Goal: Communication & Community: Share content

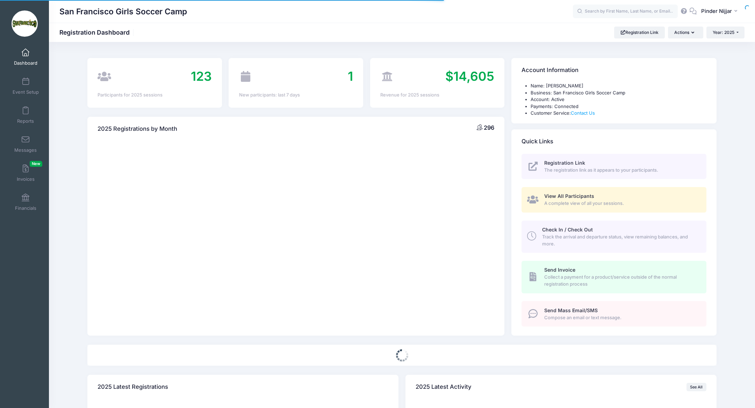
select select
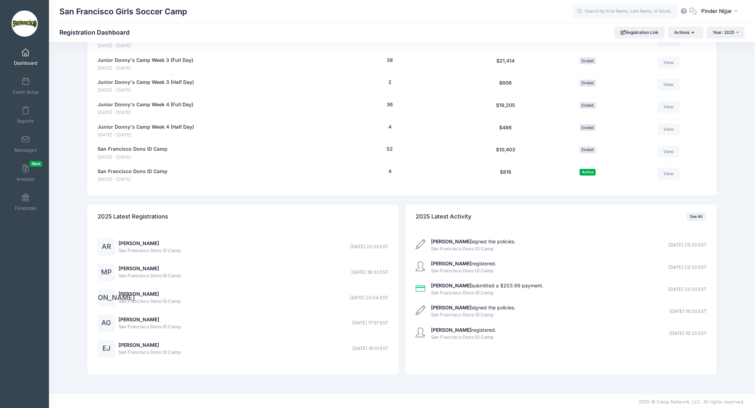
scroll to position [555, 0]
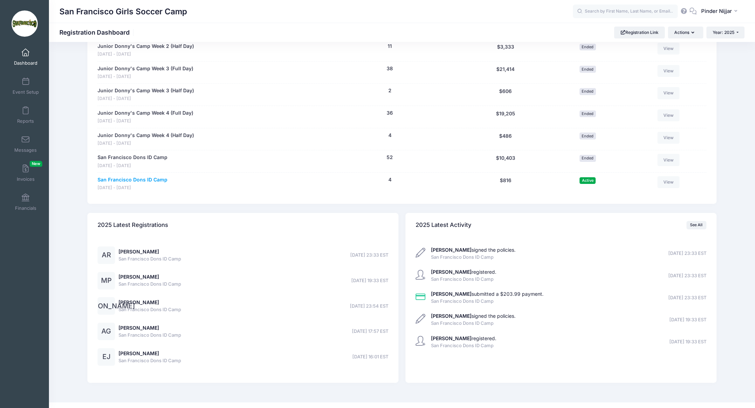
click at [157, 177] on link "San Francisco Dons ID Camp" at bounding box center [133, 179] width 70 height 7
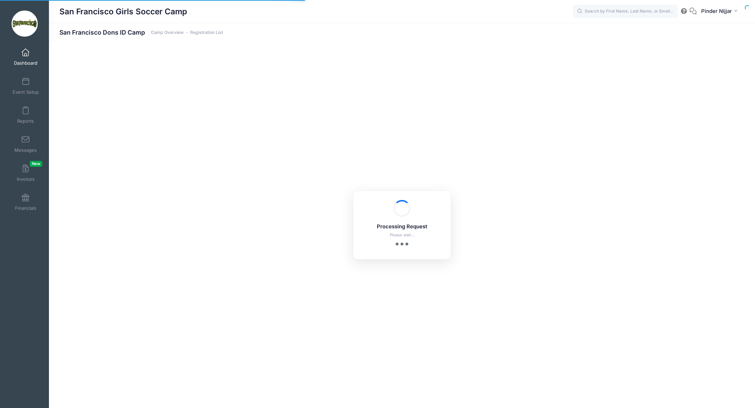
select select "10"
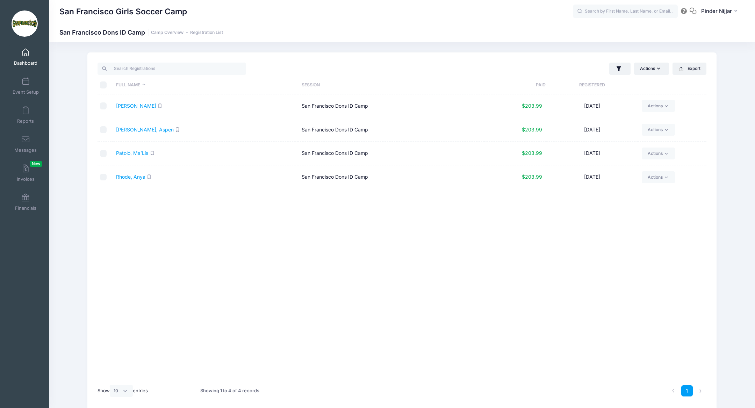
click at [26, 58] on link "Dashboard" at bounding box center [25, 57] width 33 height 24
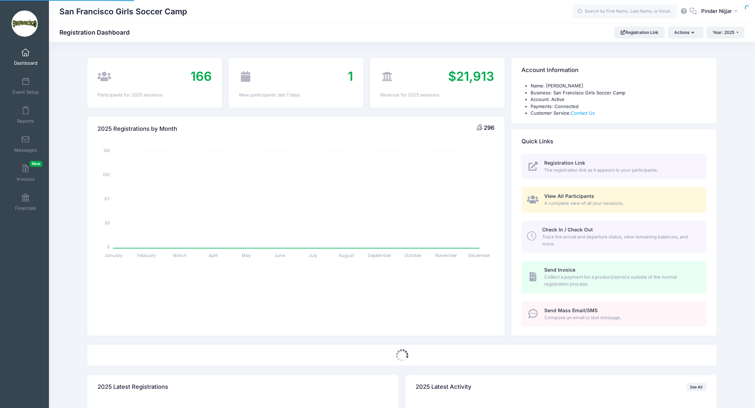
select select
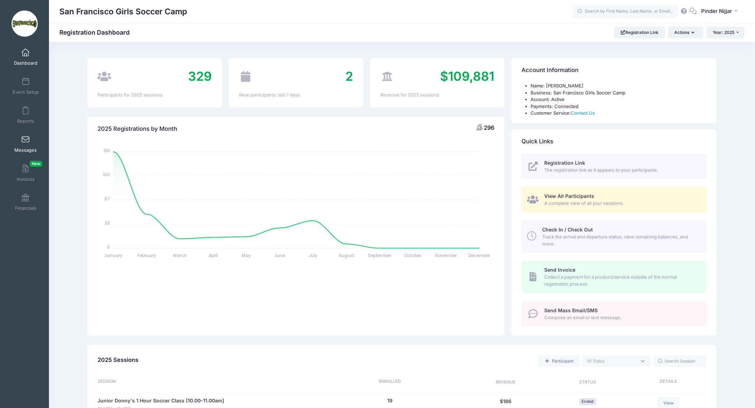
click at [26, 140] on span at bounding box center [26, 140] width 0 height 8
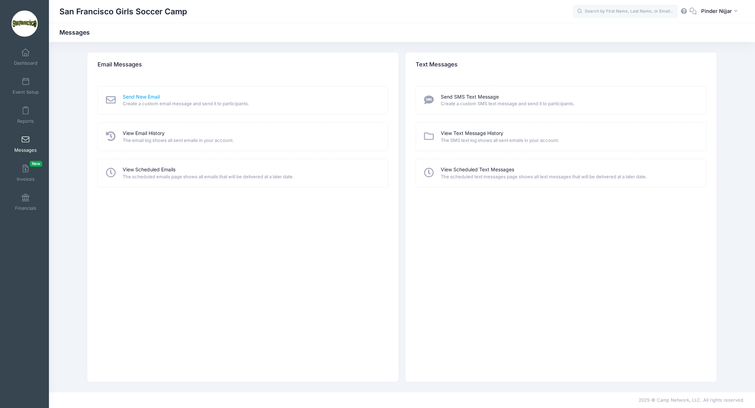
click at [148, 96] on link "Send New Email" at bounding box center [141, 96] width 37 height 7
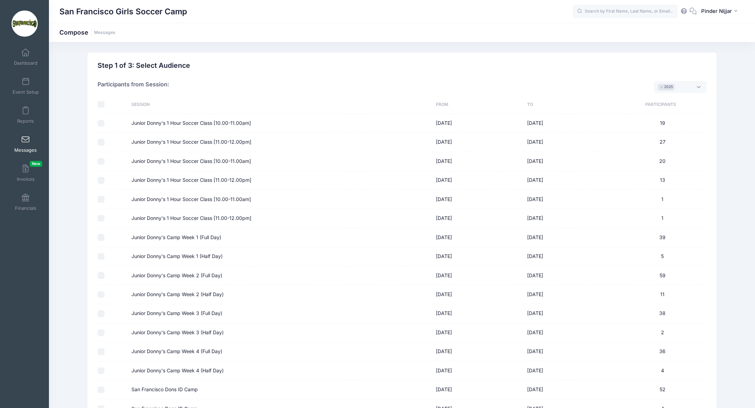
click at [99, 236] on input "Junior Donny's Camp Week 1 (Full Day)" at bounding box center [101, 237] width 7 height 7
checkbox input "true"
click at [100, 254] on input "Junior Donny's Camp Week 1 (Half Day)" at bounding box center [101, 256] width 7 height 7
checkbox input "true"
click at [101, 276] on input "Junior Donny's Camp Week 2 (Full Day)" at bounding box center [101, 275] width 7 height 7
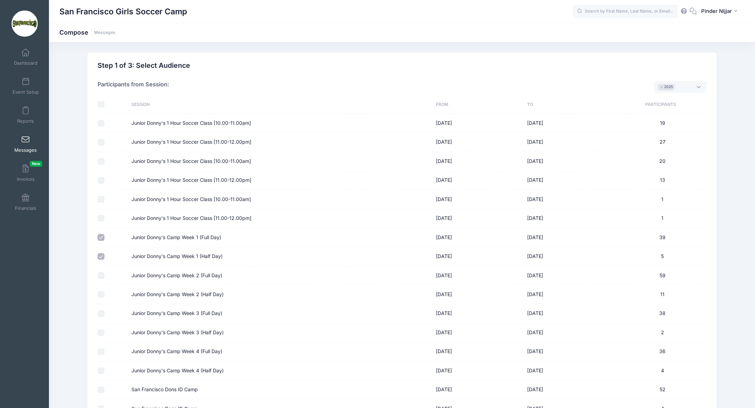
checkbox input "true"
click at [102, 295] on input "Junior Donny's Camp Week 2 (Half Day)" at bounding box center [101, 294] width 7 height 7
checkbox input "true"
click at [103, 311] on input "Junior Donny's Camp Week 3 (Full Day)" at bounding box center [101, 313] width 7 height 7
checkbox input "true"
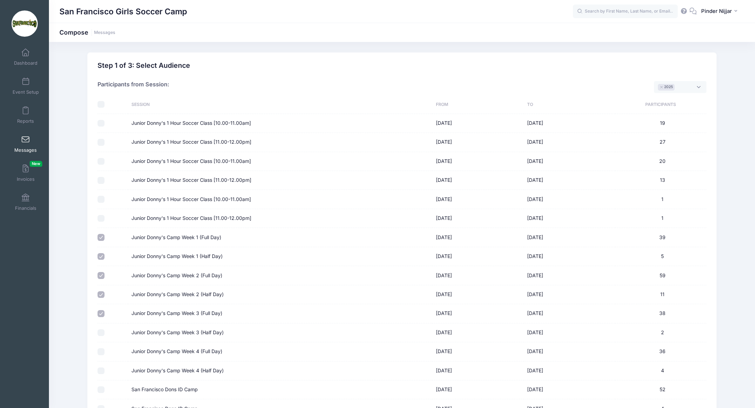
click at [100, 329] on input "Junior Donny's Camp Week 3 (Half Day)" at bounding box center [101, 332] width 7 height 7
checkbox input "true"
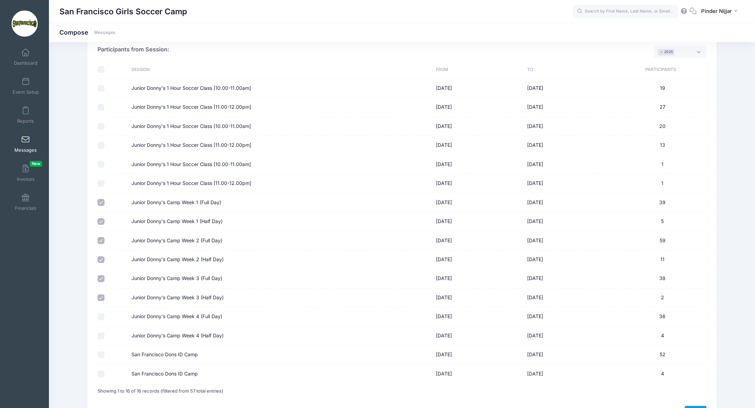
scroll to position [36, 0]
click at [101, 314] on input "Junior Donny's Camp Week 4 (Full Day)" at bounding box center [101, 316] width 7 height 7
checkbox input "true"
click at [101, 336] on input "Junior Donny's Camp Week 4 (Half Day)" at bounding box center [101, 335] width 7 height 7
checkbox input "true"
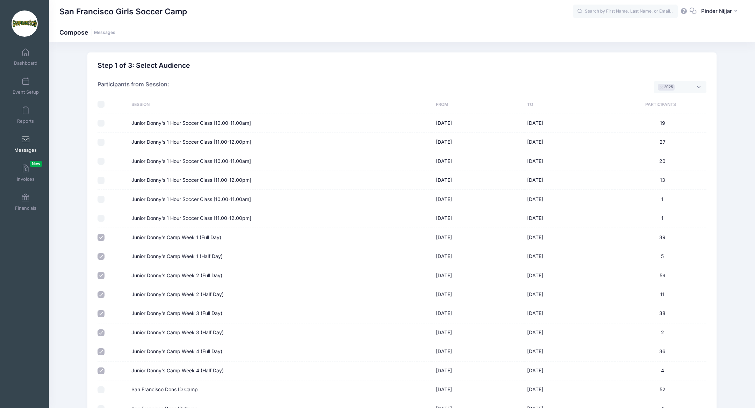
scroll to position [79, 0]
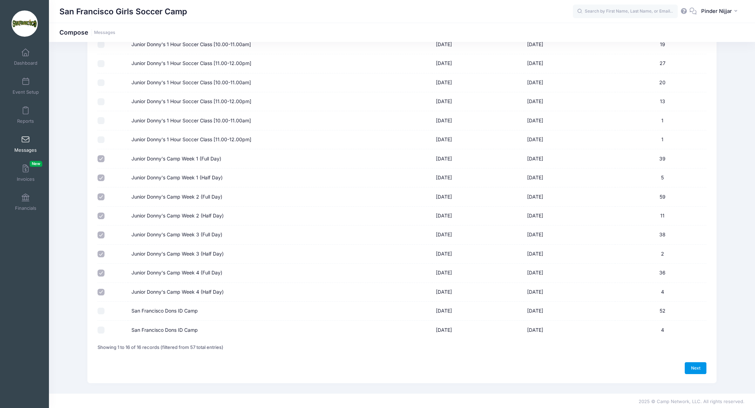
click at [702, 362] on link "Next" at bounding box center [696, 368] width 22 height 12
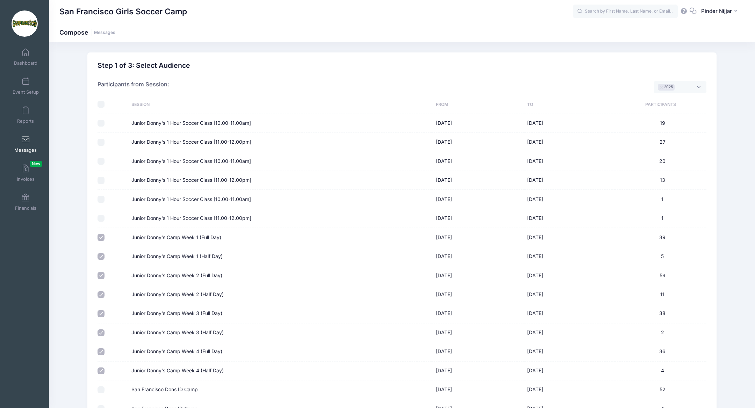
select select "50"
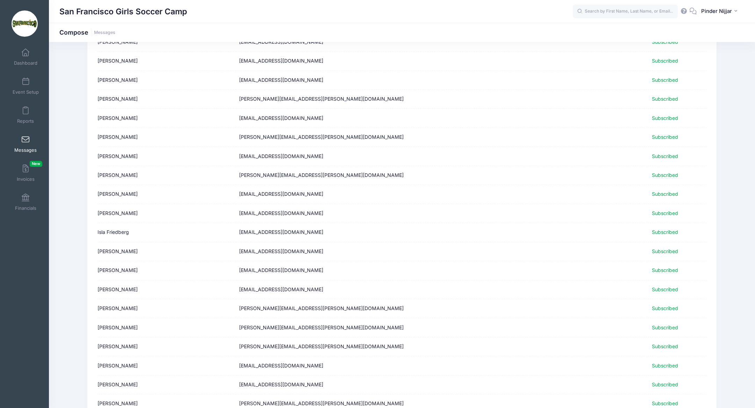
scroll to position [720, 0]
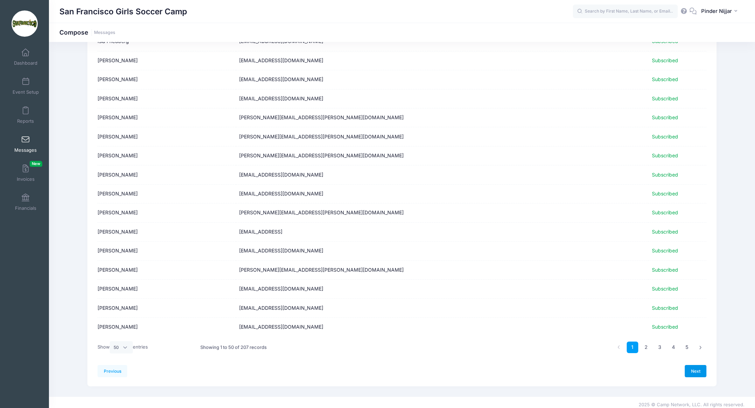
click at [698, 369] on link "Next" at bounding box center [696, 371] width 22 height 12
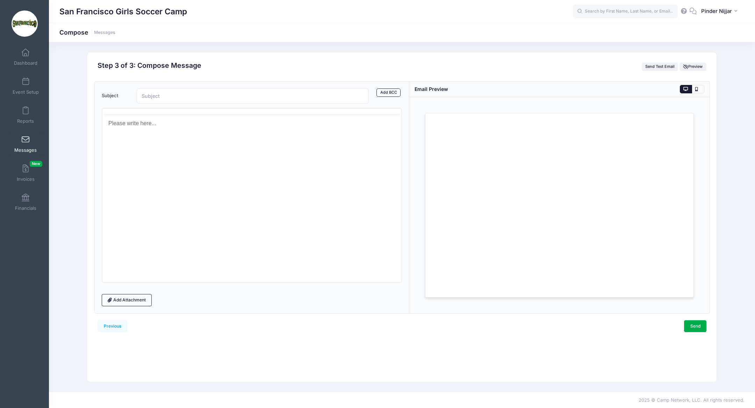
scroll to position [0, 0]
click at [163, 97] on input "Subject" at bounding box center [253, 95] width 232 height 15
type input "San Francisco Dons v [GEOGRAPHIC_DATA]"
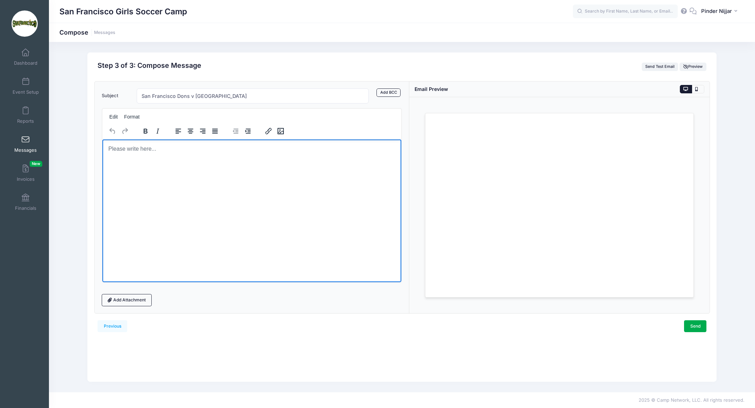
click at [134, 158] on html at bounding box center [251, 148] width 299 height 19
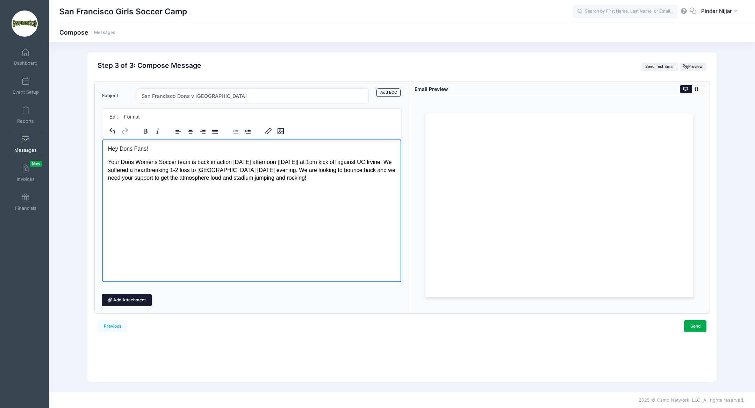
click at [123, 301] on link "Add Attachment" at bounding box center [127, 300] width 50 height 12
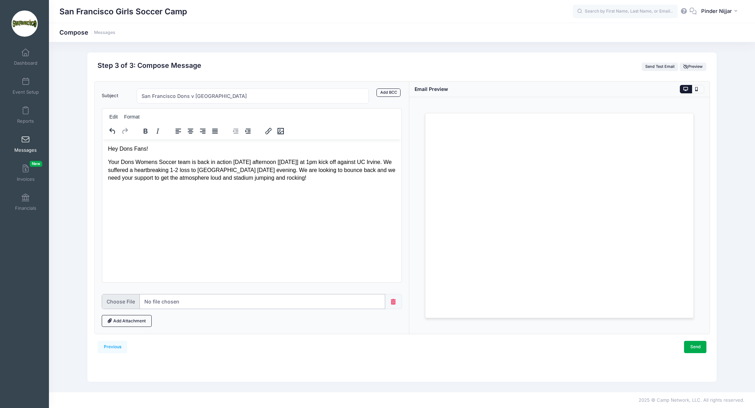
click at [194, 296] on input "file" at bounding box center [244, 301] width 284 height 15
type input "C:\fakepath\wsoc schedule.png"
click at [698, 347] on link "Send" at bounding box center [695, 347] width 22 height 12
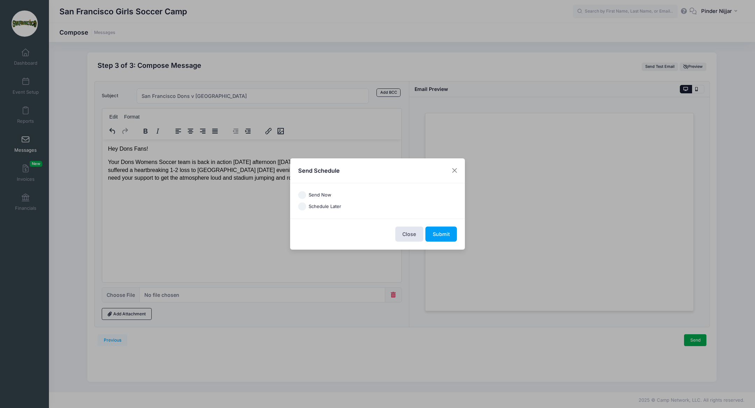
click at [322, 192] on label "Send Now" at bounding box center [320, 195] width 23 height 7
click at [306, 192] on input "Send Now" at bounding box center [302, 195] width 8 height 8
radio input "true"
click at [450, 236] on button "Submit" at bounding box center [441, 234] width 31 height 15
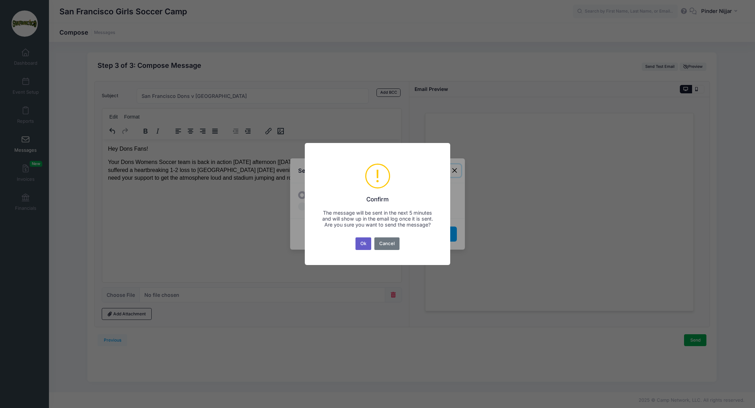
click at [365, 243] on button "Ok" at bounding box center [364, 243] width 16 height 13
